Goal: Use online tool/utility: Utilize a website feature to perform a specific function

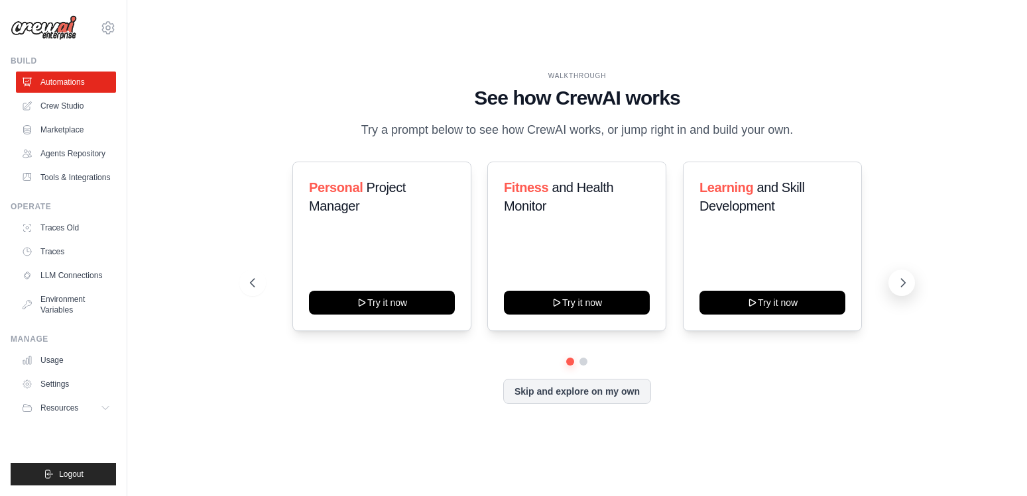
click at [905, 283] on icon at bounding box center [902, 282] width 13 height 13
click at [313, 213] on h3 "Personal Project Manager" at bounding box center [382, 196] width 146 height 37
click at [44, 362] on link "Usage" at bounding box center [67, 360] width 100 height 21
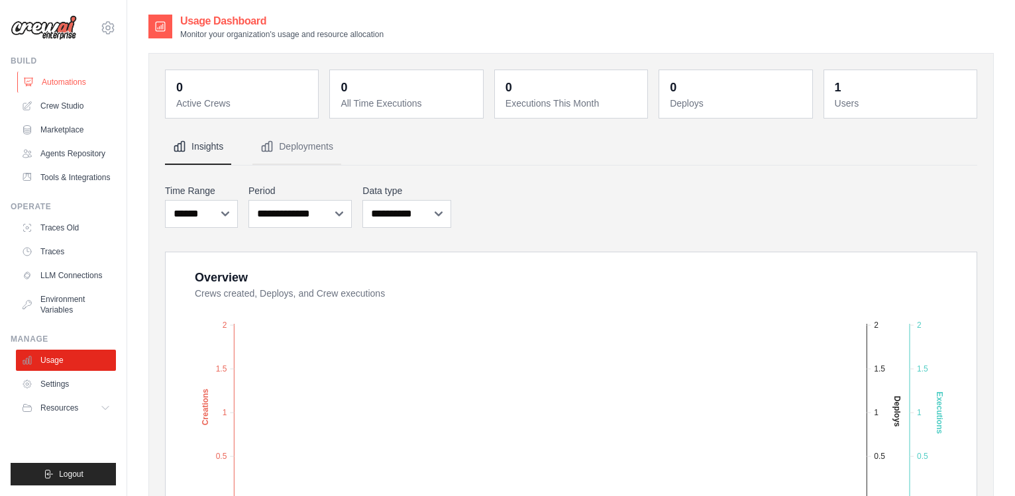
click at [62, 84] on link "Automations" at bounding box center [67, 82] width 100 height 21
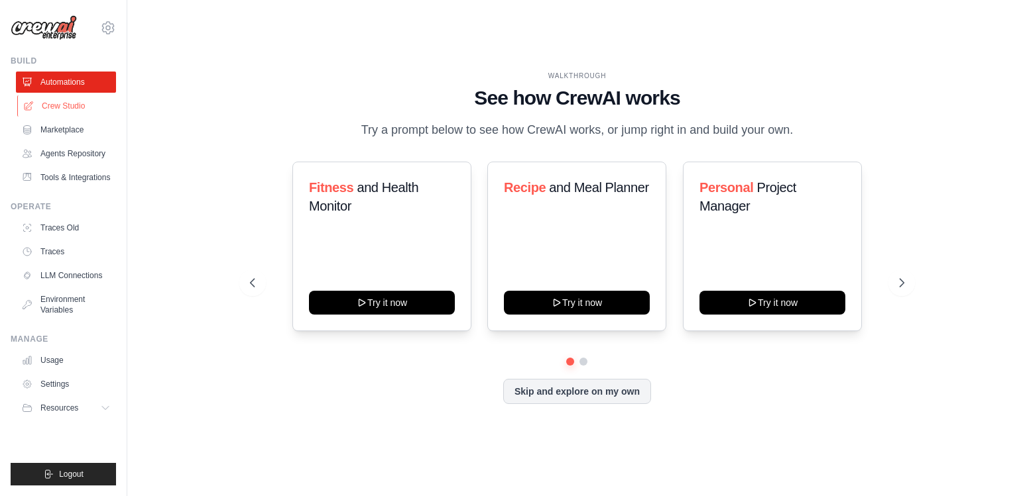
click at [62, 102] on link "Crew Studio" at bounding box center [67, 105] width 100 height 21
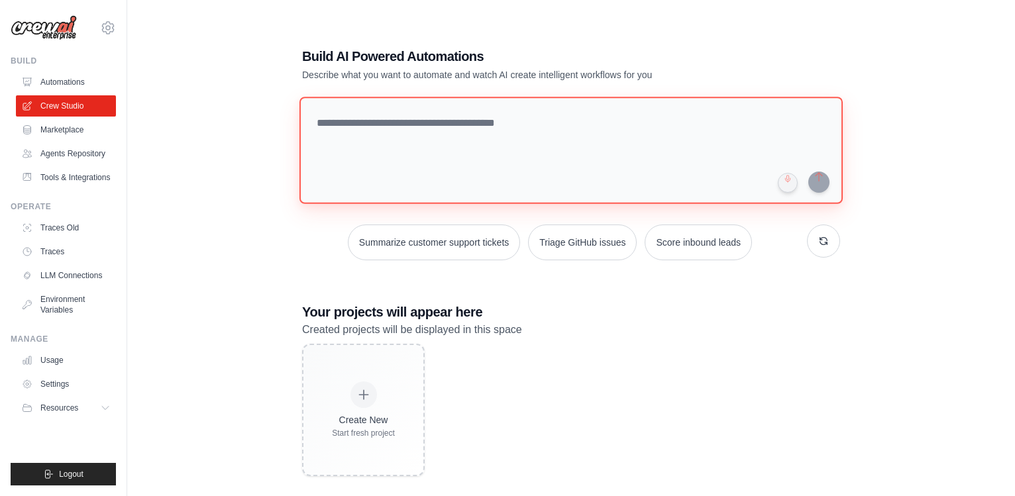
click at [500, 135] on textarea at bounding box center [571, 150] width 543 height 107
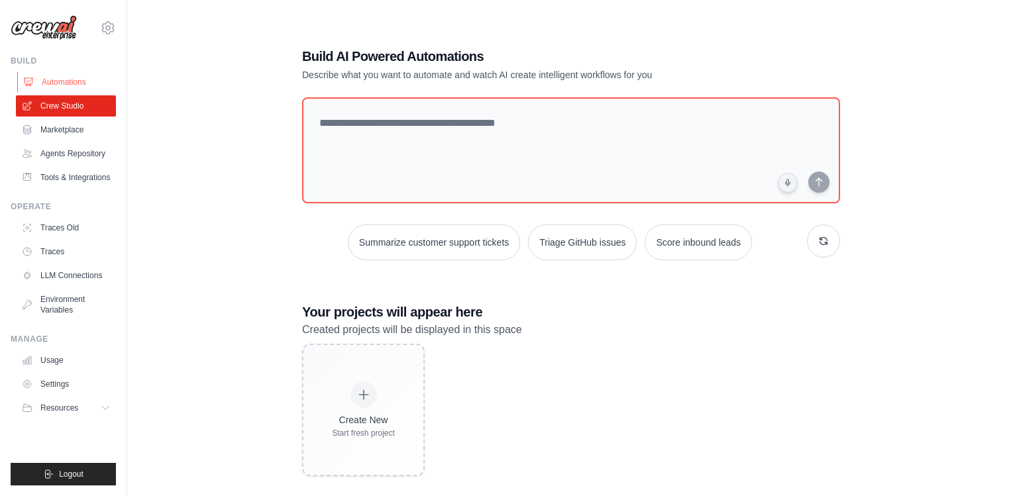
click at [60, 82] on link "Automations" at bounding box center [67, 82] width 100 height 21
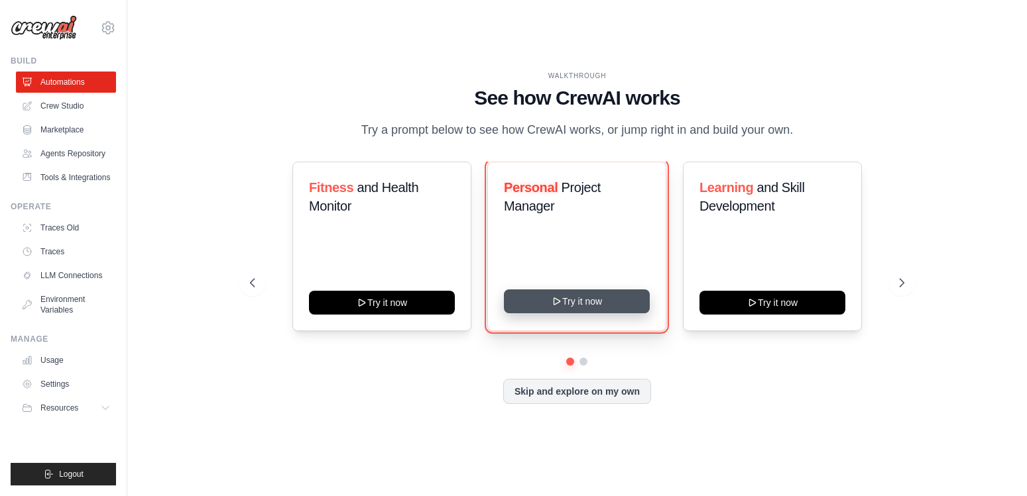
click at [598, 296] on button "Try it now" at bounding box center [577, 302] width 146 height 24
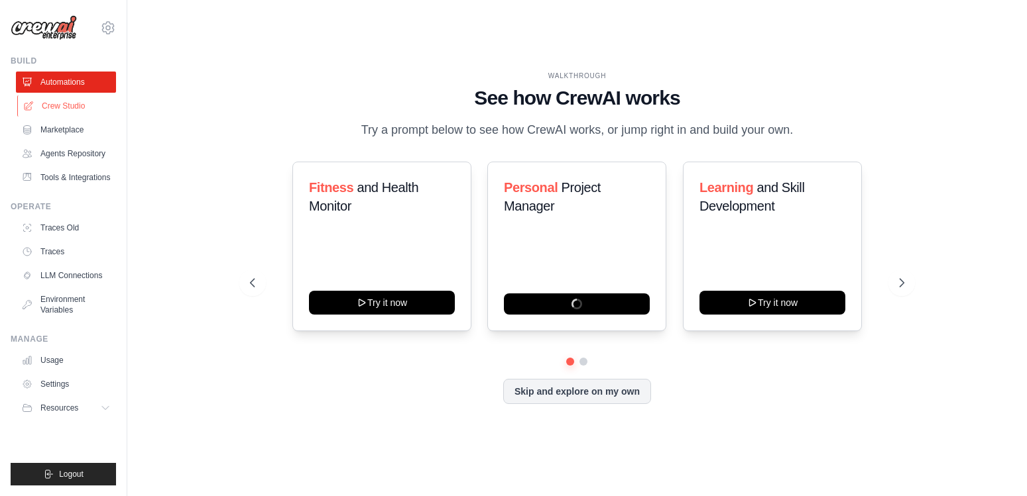
click at [54, 107] on link "Crew Studio" at bounding box center [67, 105] width 100 height 21
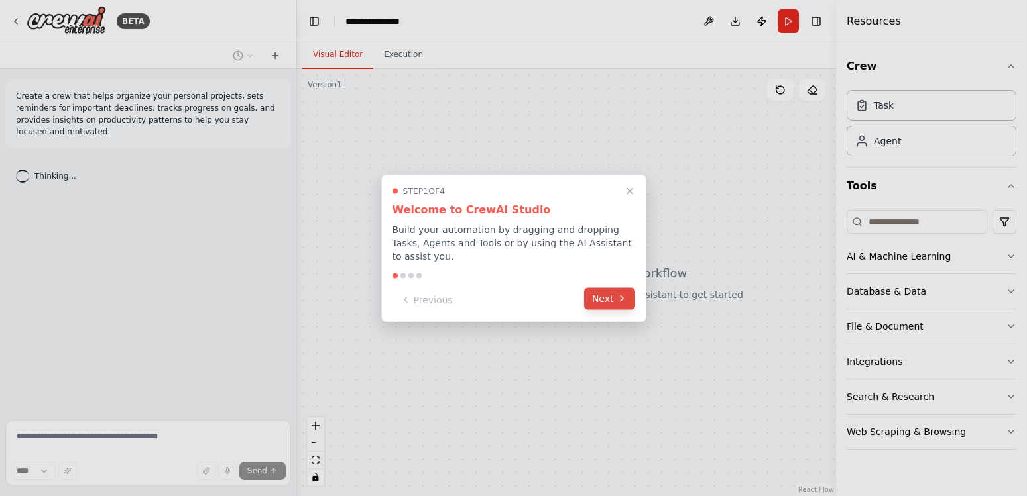
click at [602, 292] on button "Next" at bounding box center [609, 299] width 51 height 22
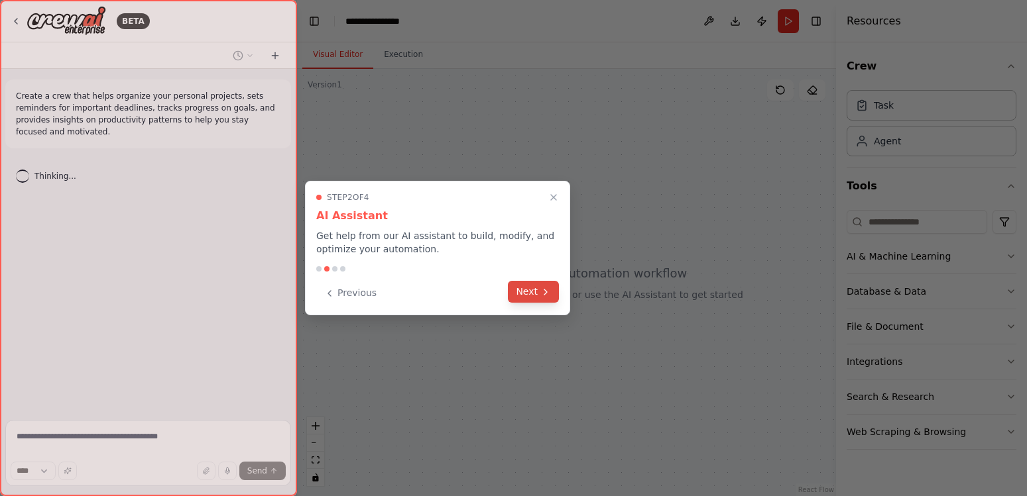
click at [533, 292] on button "Next" at bounding box center [533, 292] width 51 height 22
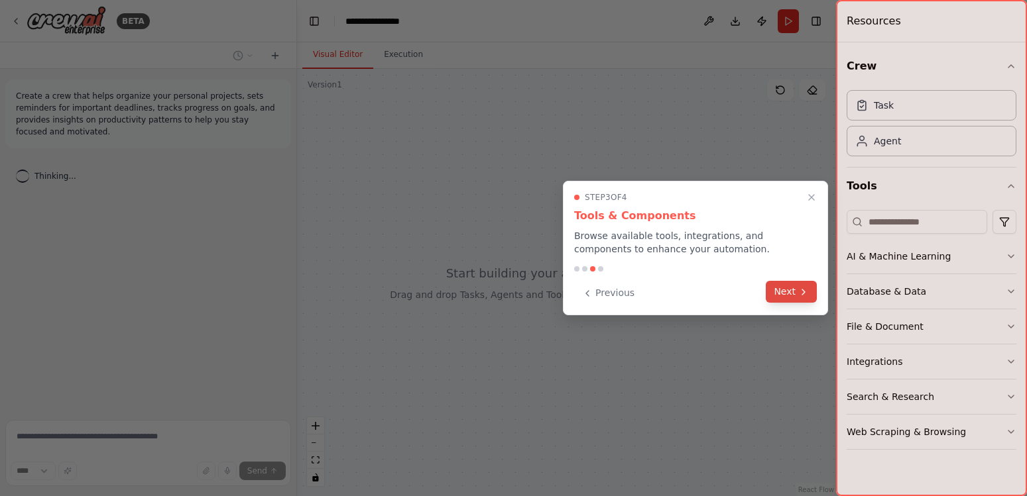
click at [799, 294] on icon at bounding box center [803, 292] width 11 height 11
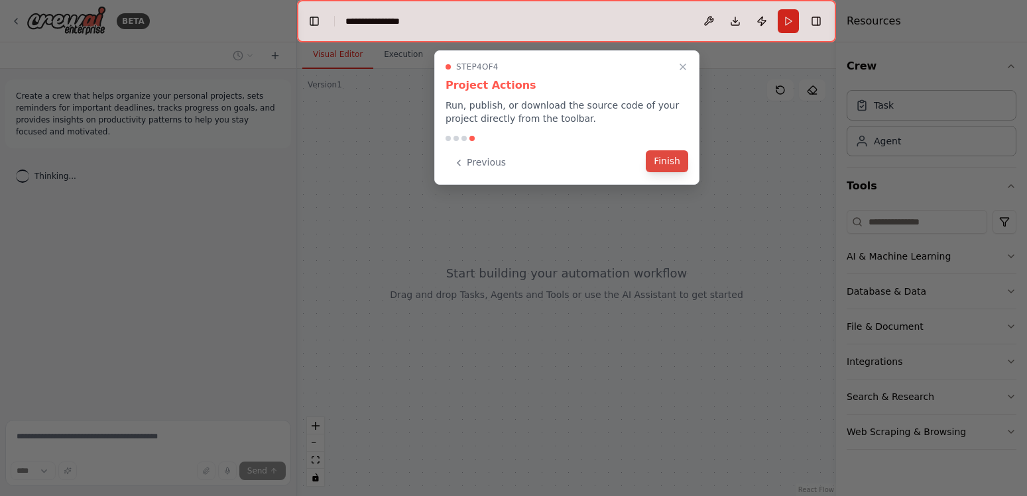
click at [670, 158] on button "Finish" at bounding box center [667, 161] width 42 height 22
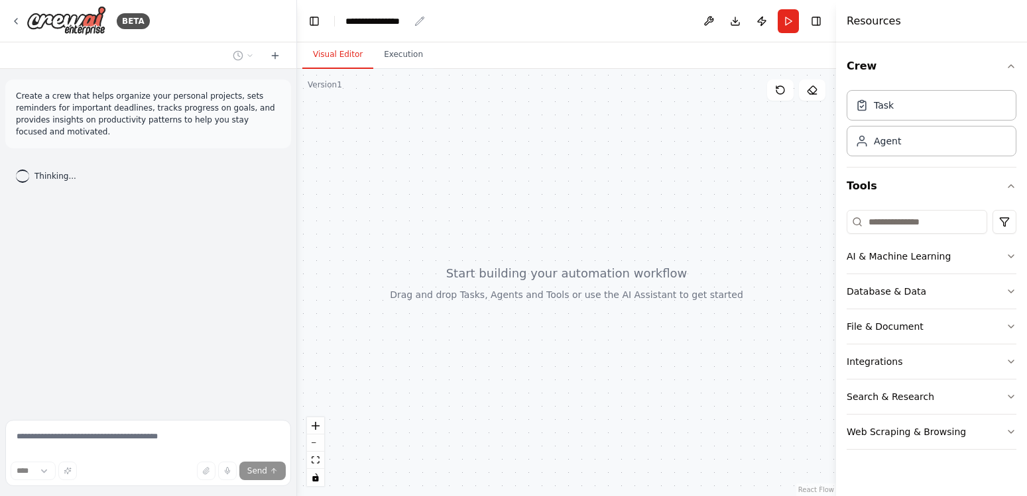
click at [414, 18] on div "**********" at bounding box center [385, 21] width 80 height 13
click at [1005, 251] on button "AI & Machine Learning" at bounding box center [931, 256] width 170 height 34
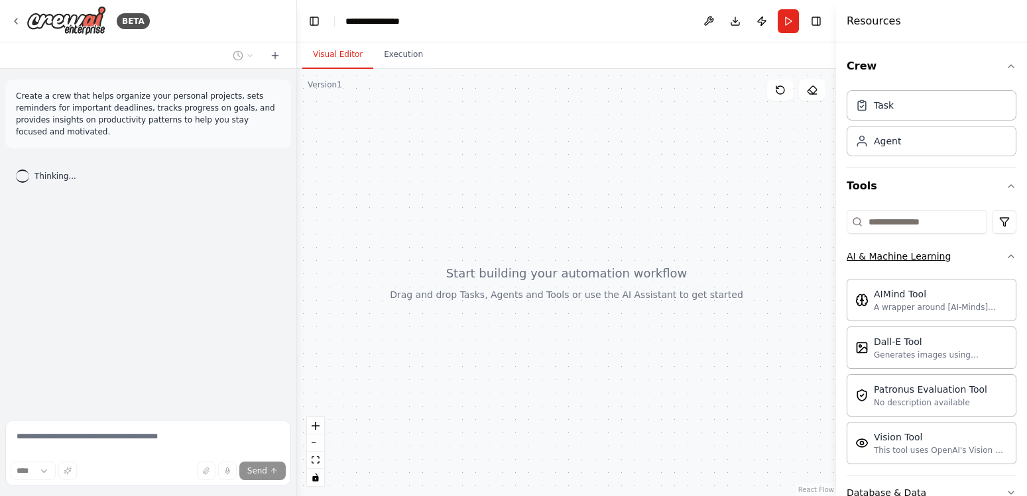
click at [1005, 251] on div "Crew Task Agent Tools AI & Machine Learning AIMind Tool A wrapper around [AI-Mi…" at bounding box center [931, 269] width 191 height 454
click at [1005, 257] on icon "button" at bounding box center [1010, 256] width 11 height 11
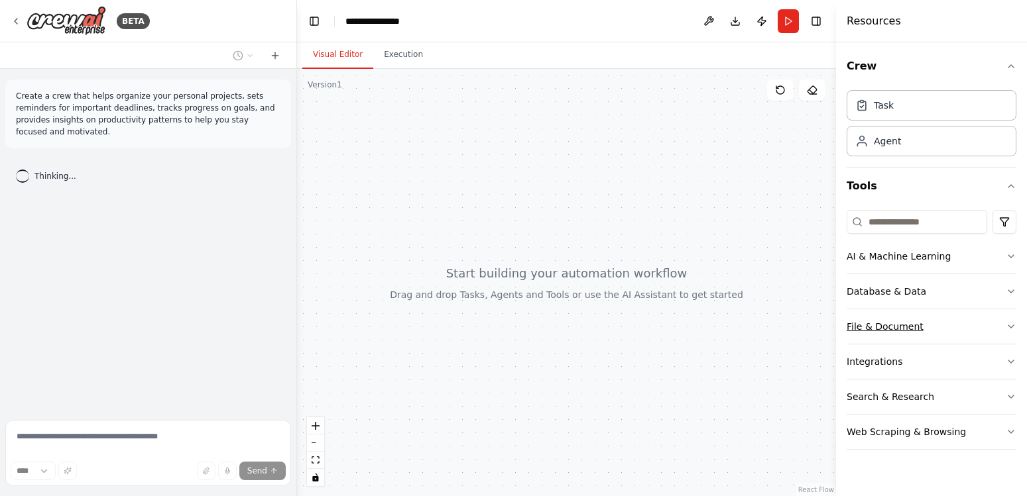
click at [1010, 323] on icon "button" at bounding box center [1010, 326] width 11 height 11
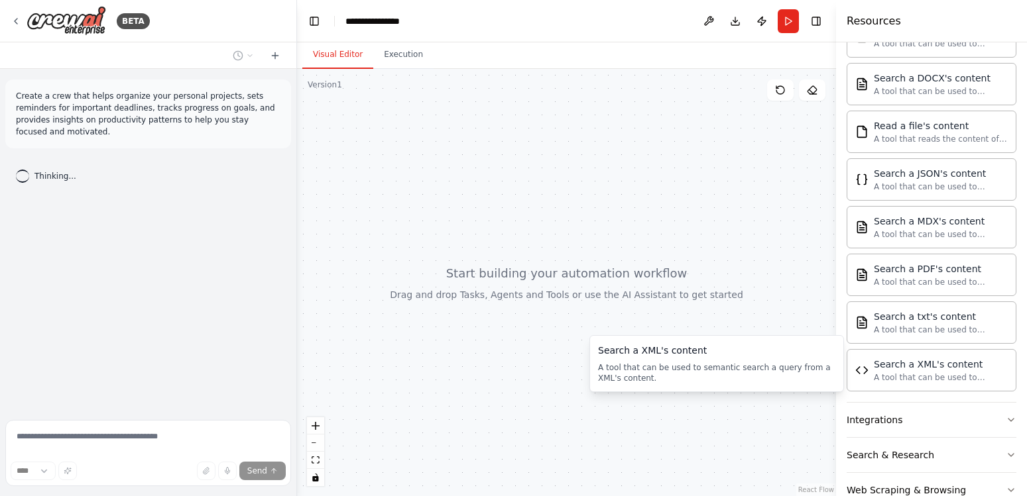
scroll to position [367, 0]
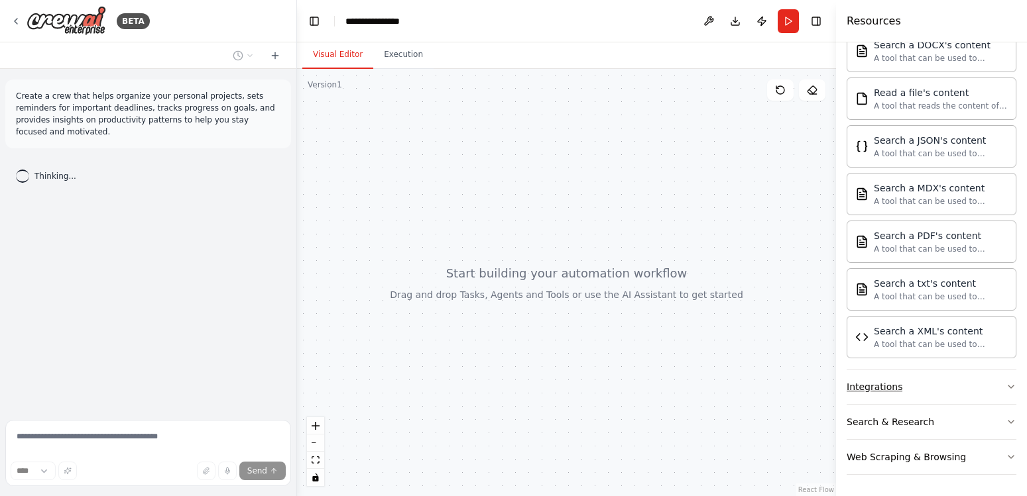
click at [1005, 385] on icon "button" at bounding box center [1010, 387] width 11 height 11
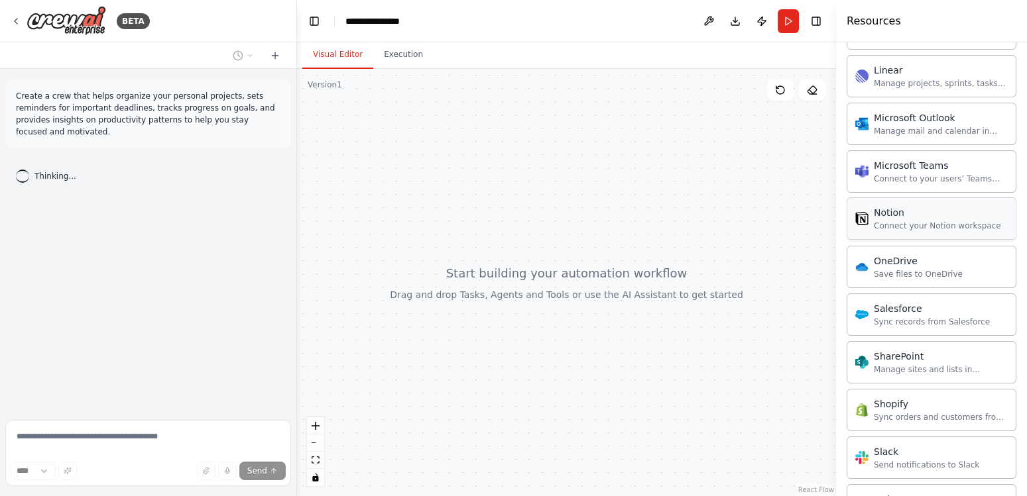
scroll to position [1428, 0]
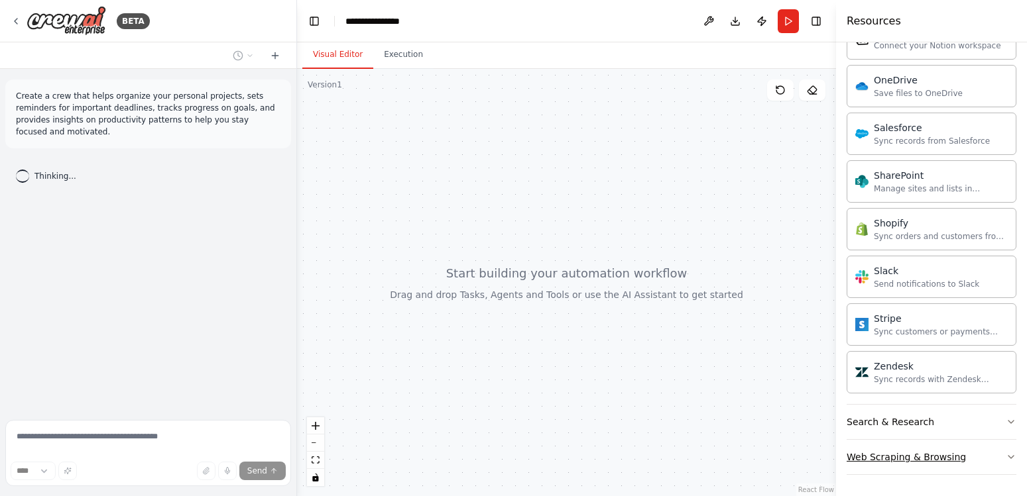
click at [1005, 457] on icon "button" at bounding box center [1010, 457] width 11 height 11
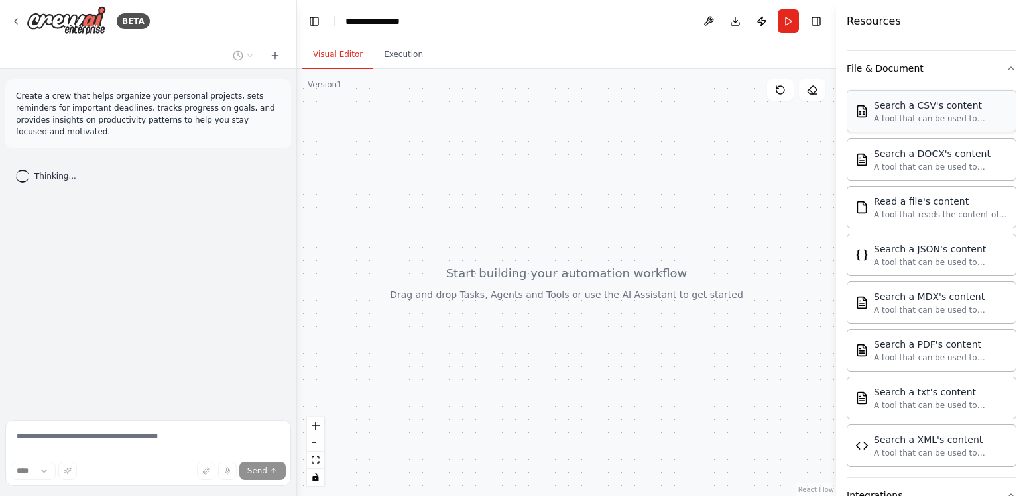
scroll to position [0, 0]
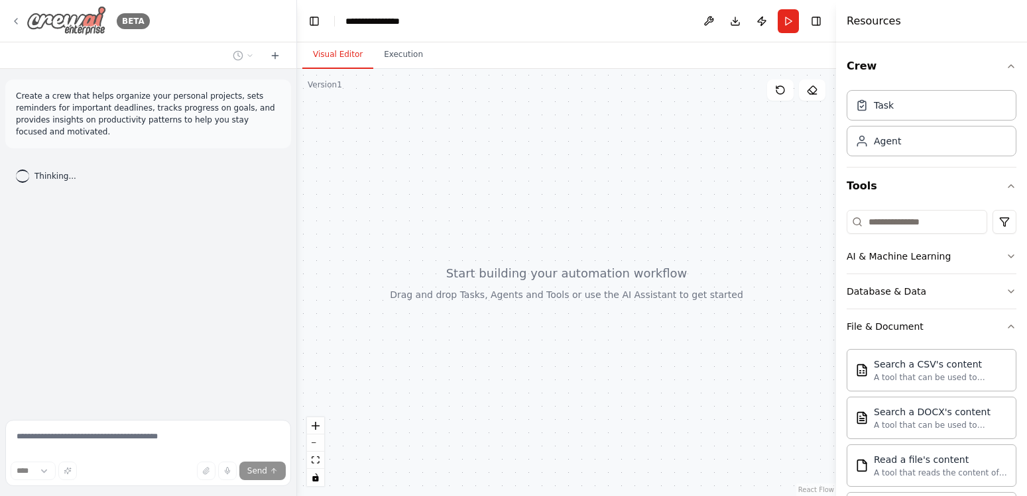
click at [16, 19] on icon at bounding box center [16, 21] width 11 height 11
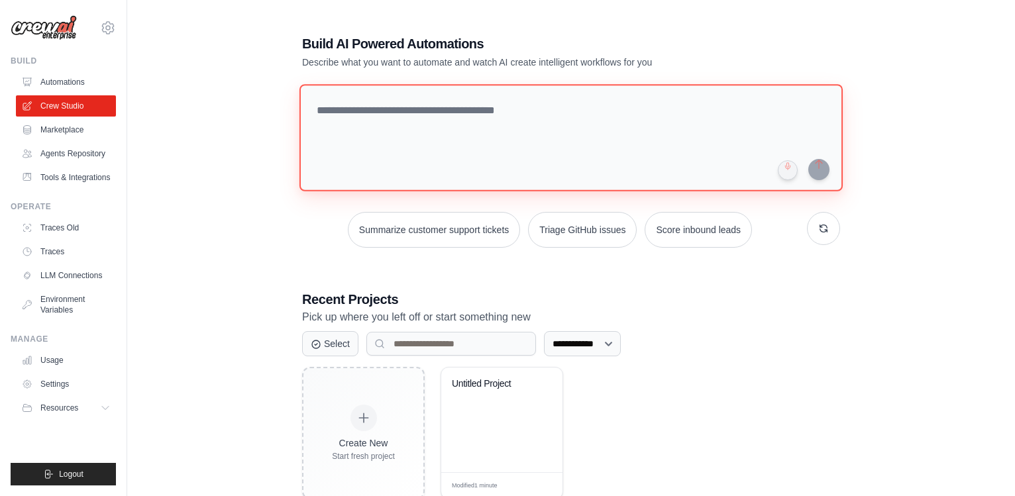
click at [377, 135] on textarea at bounding box center [571, 137] width 543 height 107
paste textarea "**********"
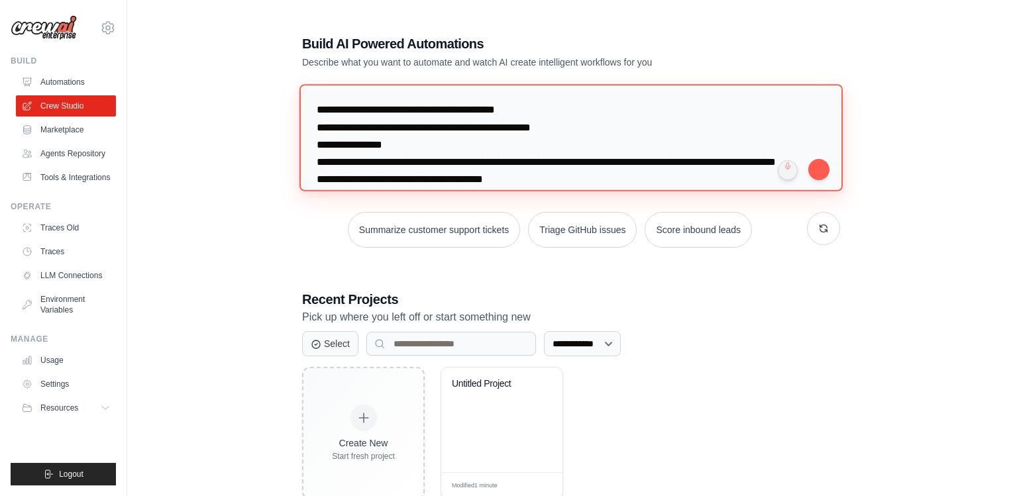
scroll to position [30, 0]
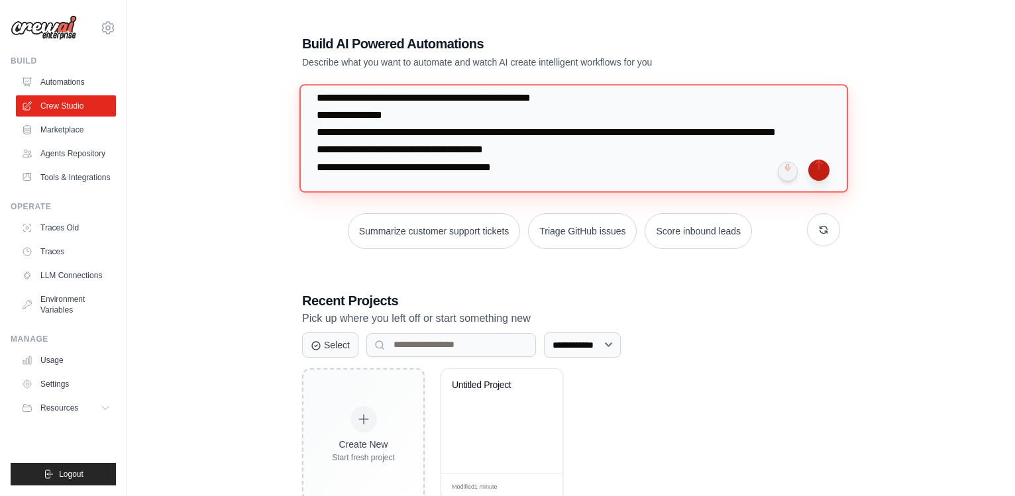
type textarea "**********"
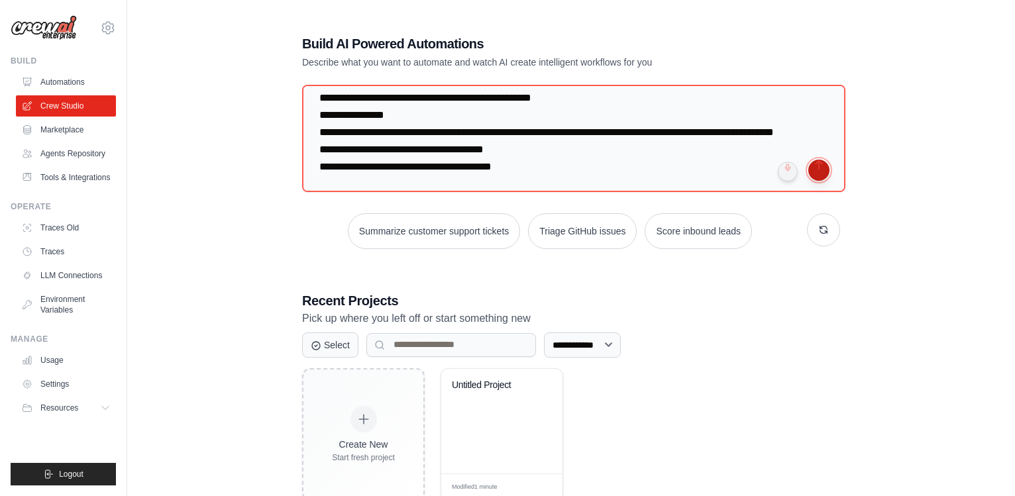
click at [821, 166] on button "submit" at bounding box center [819, 170] width 21 height 21
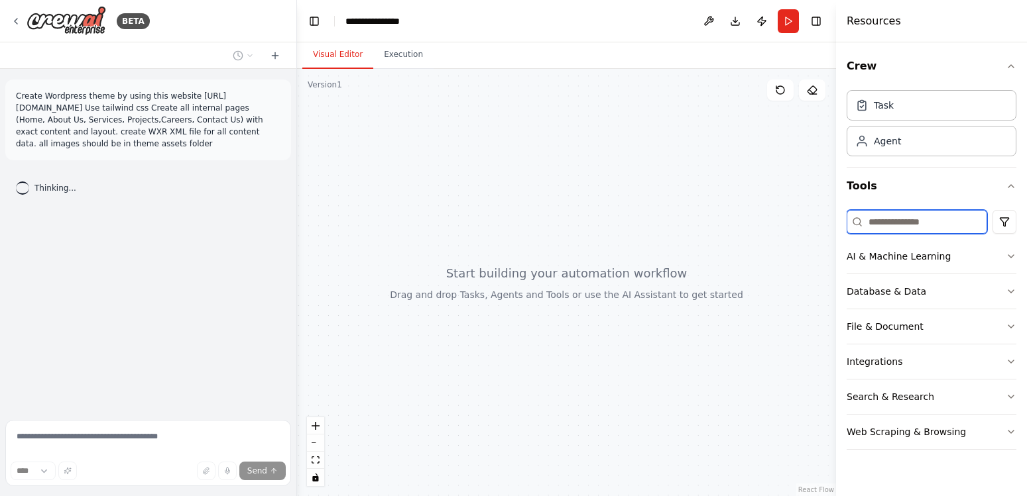
click at [936, 228] on input at bounding box center [916, 222] width 141 height 24
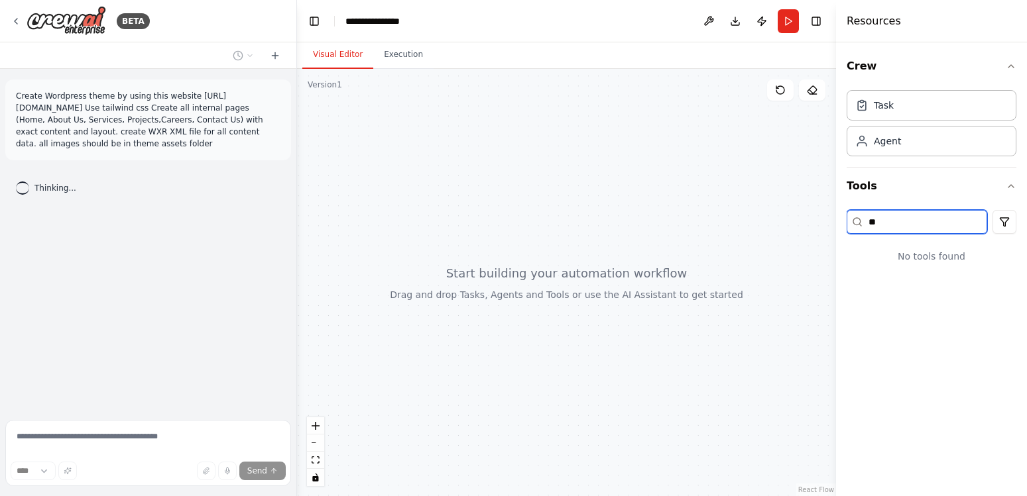
type input "*"
